Goal: Book appointment/travel/reservation

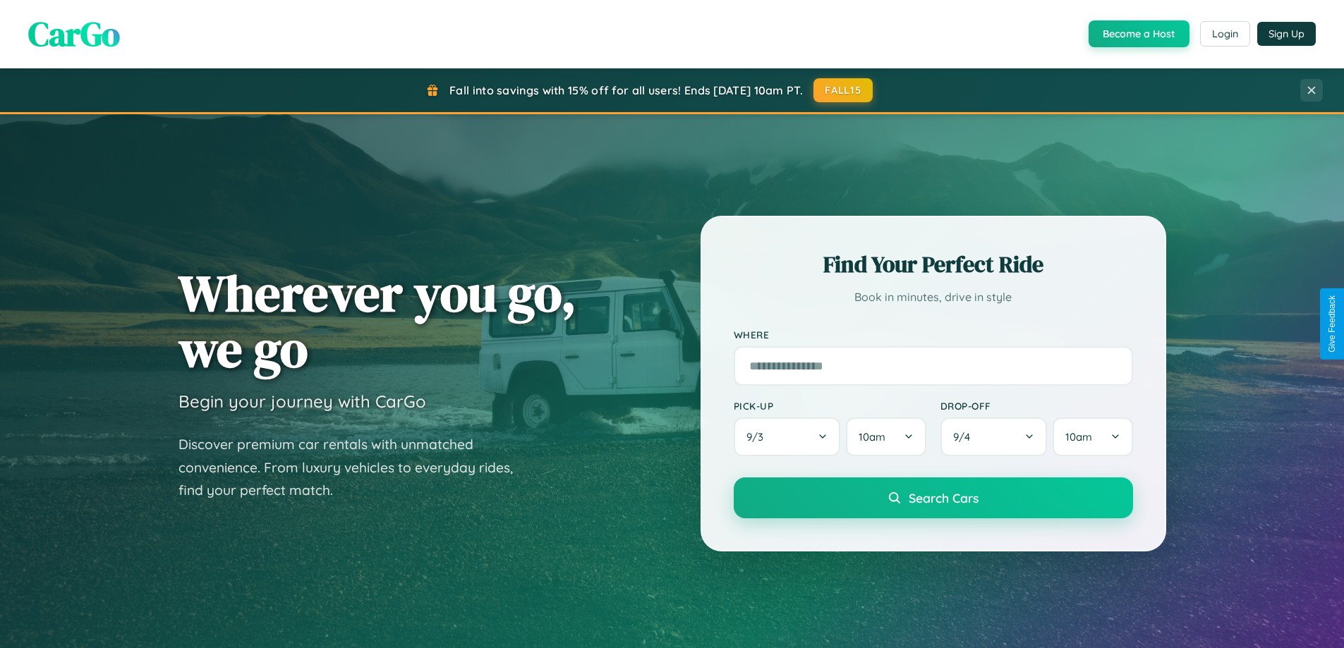
scroll to position [1242, 0]
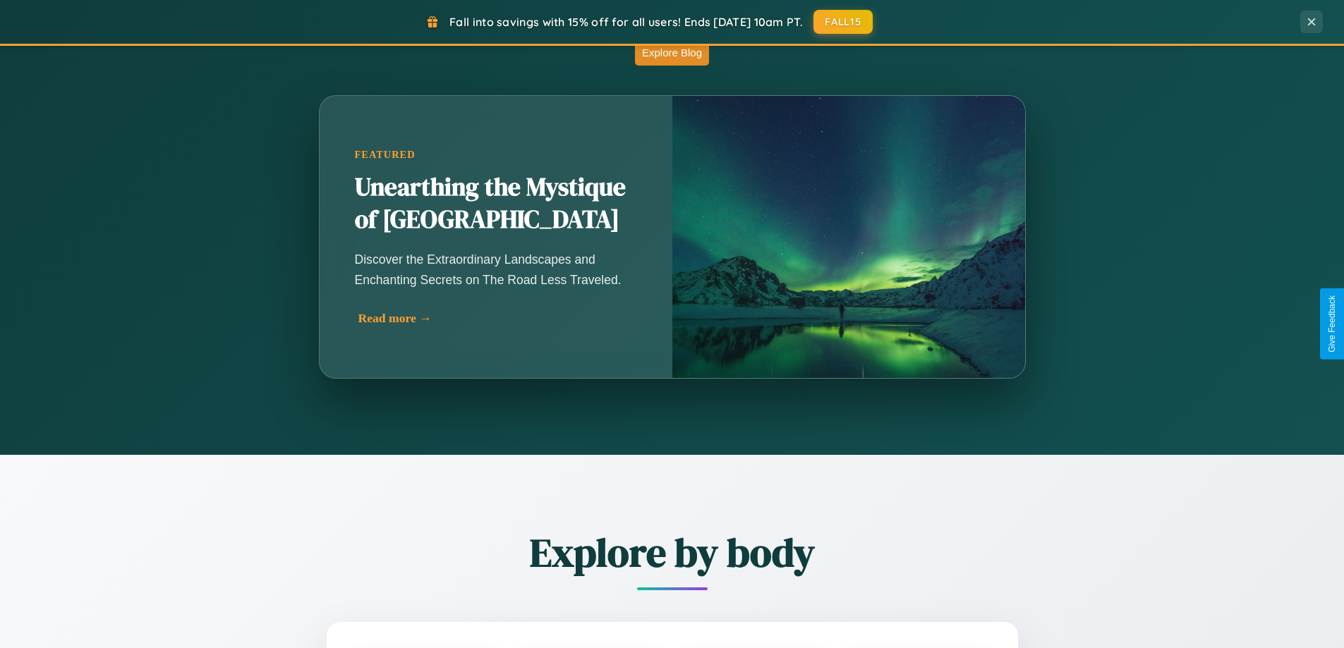
click at [495, 321] on div "Read more →" at bounding box center [499, 318] width 282 height 15
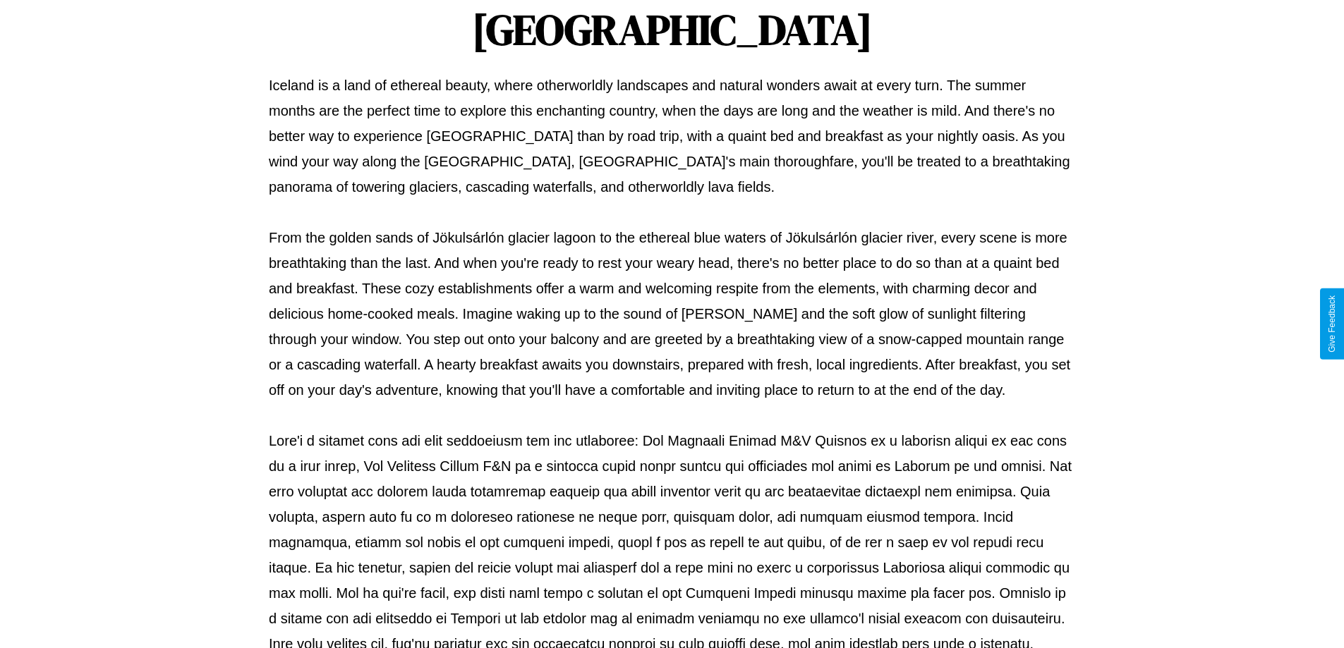
scroll to position [456, 0]
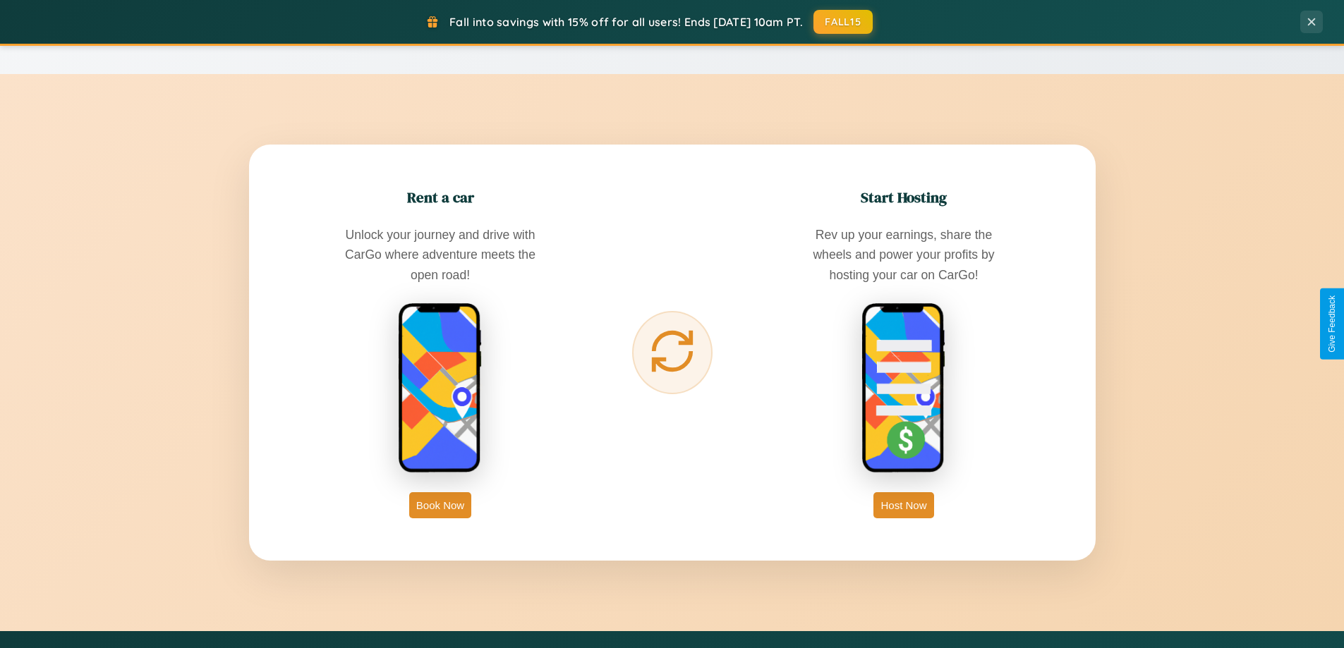
scroll to position [2267, 0]
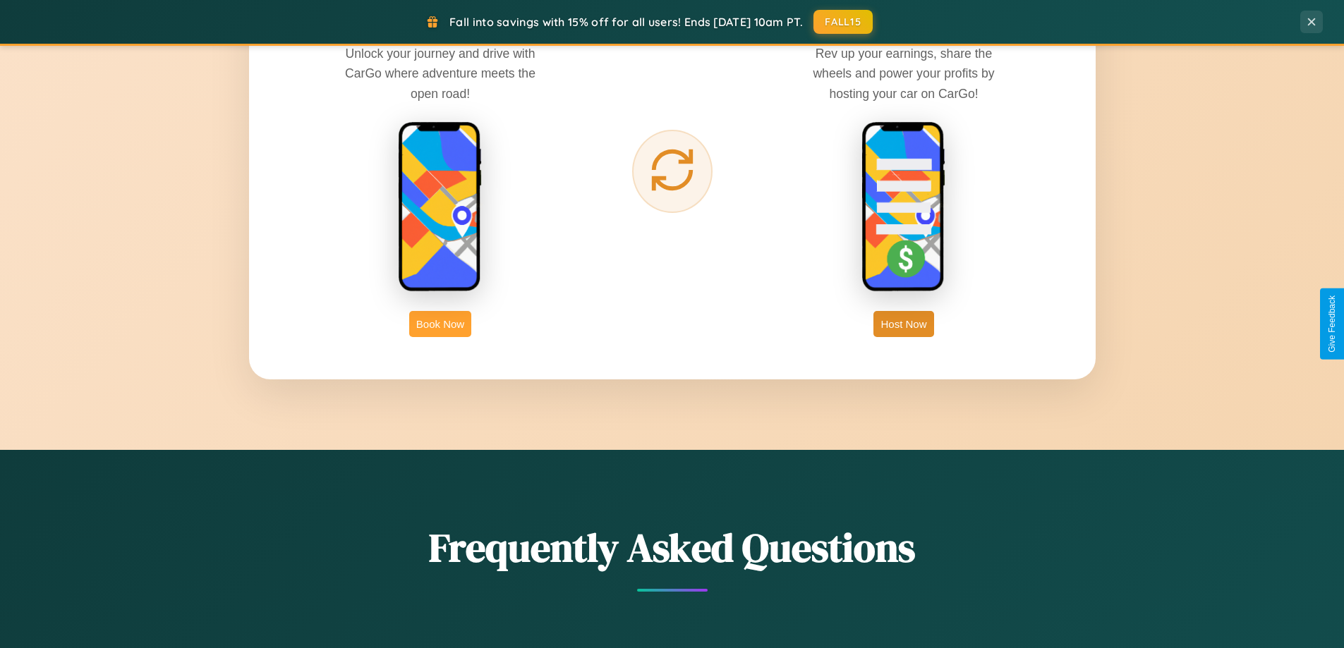
click at [440, 324] on button "Book Now" at bounding box center [440, 324] width 62 height 26
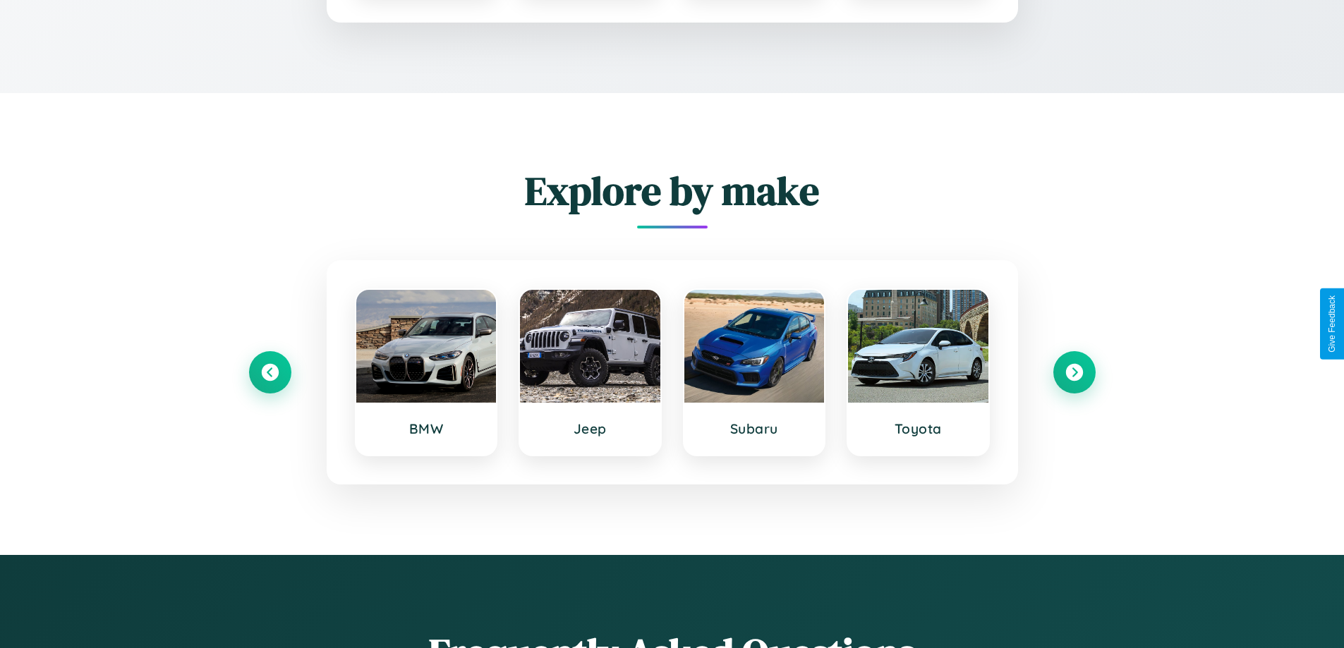
scroll to position [191, 0]
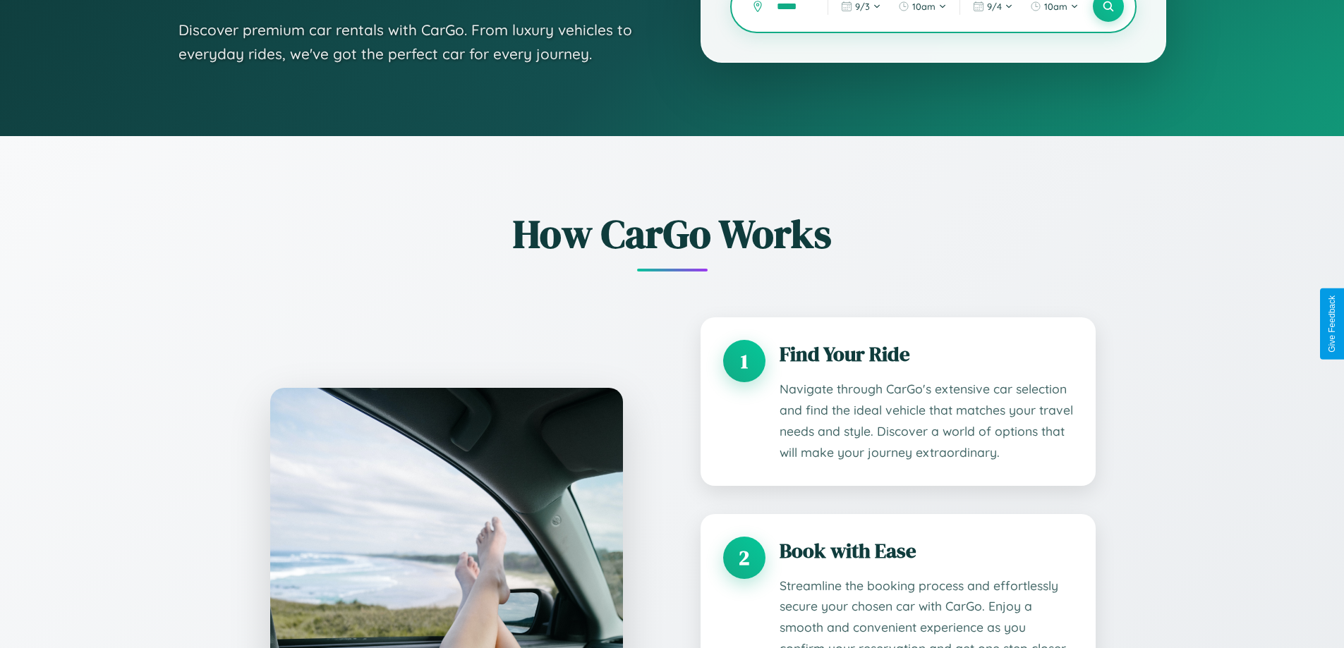
type input "******"
